Goal: Transaction & Acquisition: Purchase product/service

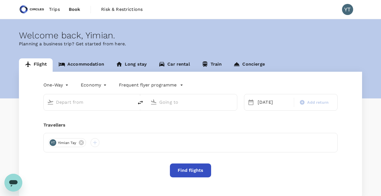
type input "Soekarno-Hatta Intl (CGK)"
type input "Singapore Changi (SIN)"
type input "Soekarno-Hatta Intl (CGK)"
type input "Singapore Changi (SIN)"
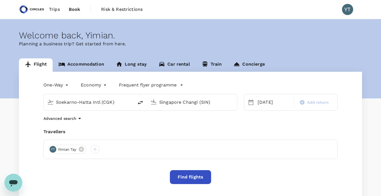
click at [56, 9] on span "Trips" at bounding box center [54, 9] width 11 height 7
click at [261, 105] on div "28 Aug" at bounding box center [274, 102] width 37 height 11
click at [185, 180] on button "Find flights" at bounding box center [190, 178] width 41 height 14
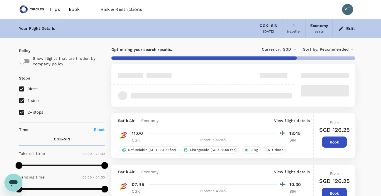
click at [21, 102] on input "1 stop" at bounding box center [22, 101] width 12 height 12
checkbox input "false"
type input "915"
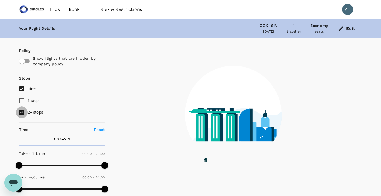
click at [22, 112] on input "2+ stops" at bounding box center [22, 113] width 12 height 12
checkbox input "false"
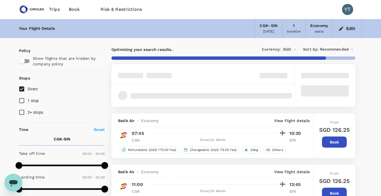
click at [351, 49] on icon at bounding box center [352, 49] width 3 height 1
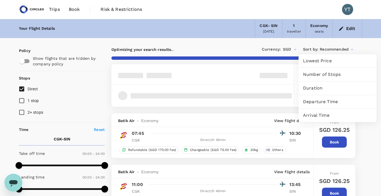
click at [334, 104] on span "Departure Time" at bounding box center [337, 102] width 69 height 7
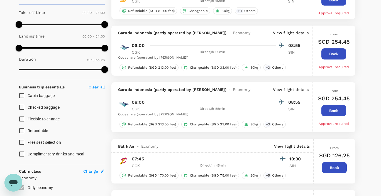
type input "1705"
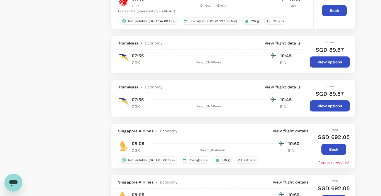
scroll to position [987, 0]
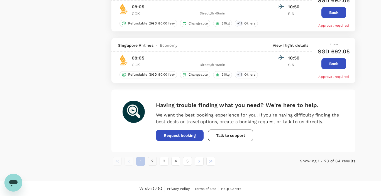
click at [152, 163] on button "2" at bounding box center [152, 161] width 9 height 9
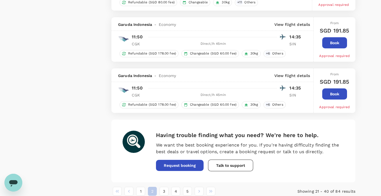
scroll to position [1020, 0]
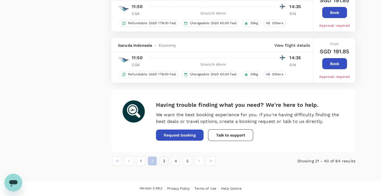
click at [164, 162] on button "3" at bounding box center [164, 161] width 9 height 9
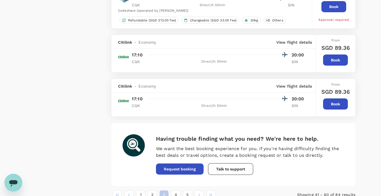
scroll to position [1016, 0]
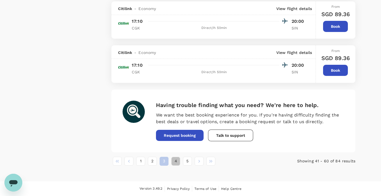
click at [175, 162] on button "4" at bounding box center [175, 161] width 9 height 9
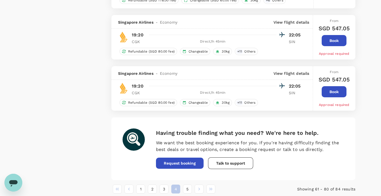
scroll to position [1012, 0]
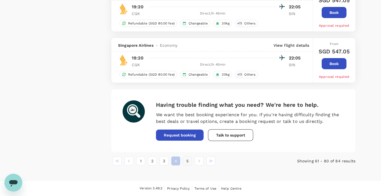
click at [186, 163] on button "5" at bounding box center [187, 161] width 9 height 9
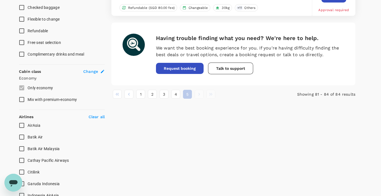
scroll to position [168, 0]
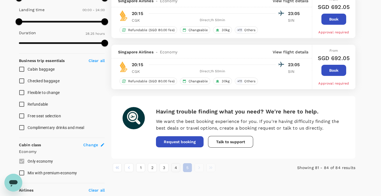
click at [172, 170] on button "4" at bounding box center [175, 168] width 9 height 9
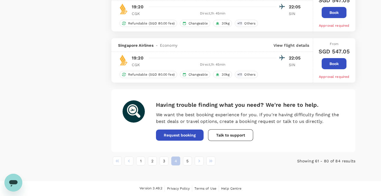
scroll to position [1042, 0]
click at [163, 161] on button "3" at bounding box center [164, 161] width 9 height 9
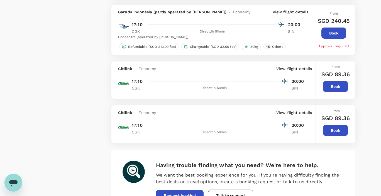
scroll to position [1016, 0]
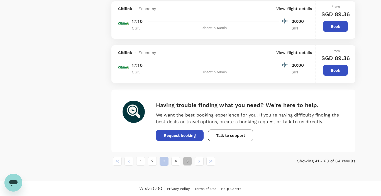
click at [185, 161] on button "5" at bounding box center [187, 161] width 9 height 9
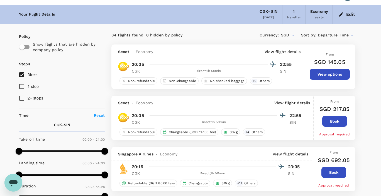
scroll to position [0, 0]
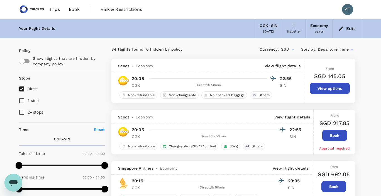
click at [344, 90] on button "View options" at bounding box center [330, 88] width 40 height 11
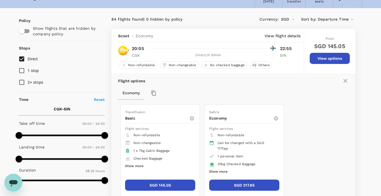
scroll to position [59, 0]
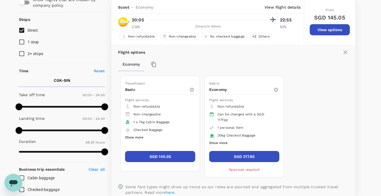
click at [166, 159] on button "SGD 145.05" at bounding box center [160, 156] width 70 height 11
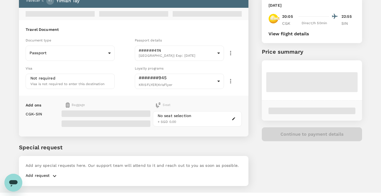
scroll to position [49, 0]
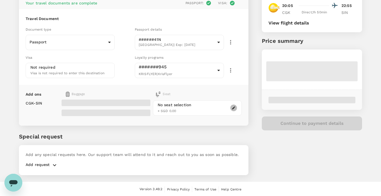
click at [234, 107] on icon "button" at bounding box center [233, 108] width 3 height 3
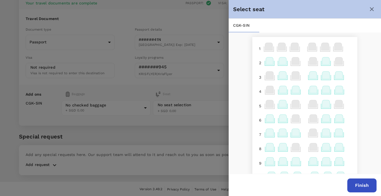
click at [315, 91] on icon at bounding box center [314, 89] width 8 height 7
click at [340, 93] on icon at bounding box center [340, 89] width 8 height 7
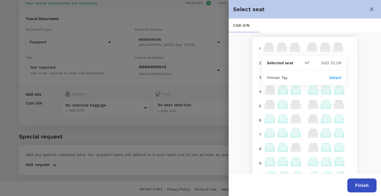
click at [340, 118] on icon at bounding box center [340, 118] width 8 height 7
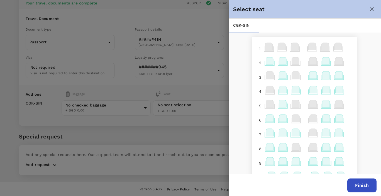
click at [340, 118] on icon at bounding box center [340, 118] width 8 height 7
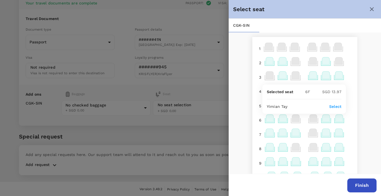
click at [335, 105] on p "Select" at bounding box center [335, 107] width 12 height 6
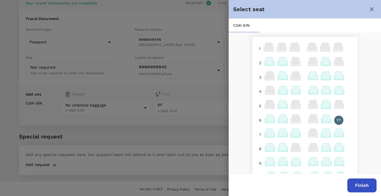
click at [363, 186] on button "Finish" at bounding box center [362, 186] width 29 height 14
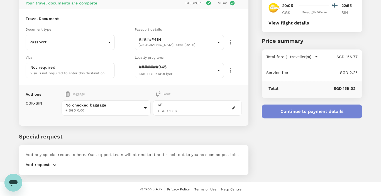
click at [317, 116] on button "Continue to payment details" at bounding box center [312, 112] width 100 height 14
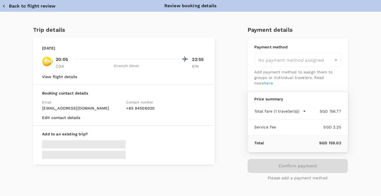
type input "9cb7bd09-647a-4334-94d9-122ca4480a85"
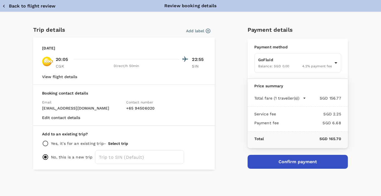
click at [197, 32] on button "Add label" at bounding box center [198, 31] width 24 height 6
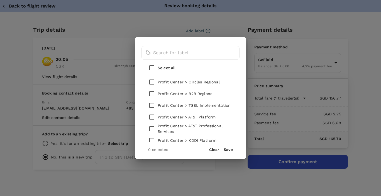
click at [152, 106] on input "checkbox" at bounding box center [152, 106] width 12 height 12
checkbox input "true"
click at [231, 151] on button "Save" at bounding box center [228, 150] width 9 height 4
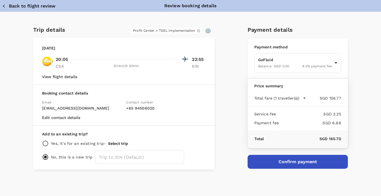
scroll to position [2, 0]
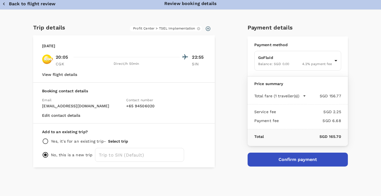
click at [270, 161] on button "Confirm payment" at bounding box center [298, 160] width 100 height 14
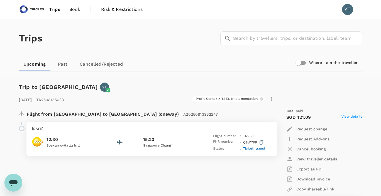
click at [188, 91] on div "[DATE] | TR2508135633 Profit Center > TSEL Implementation Flight from [GEOGRAPH…" at bounding box center [186, 153] width 352 height 140
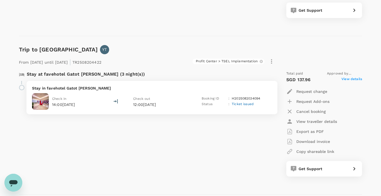
scroll to position [400, 0]
